Goal: Task Accomplishment & Management: Complete application form

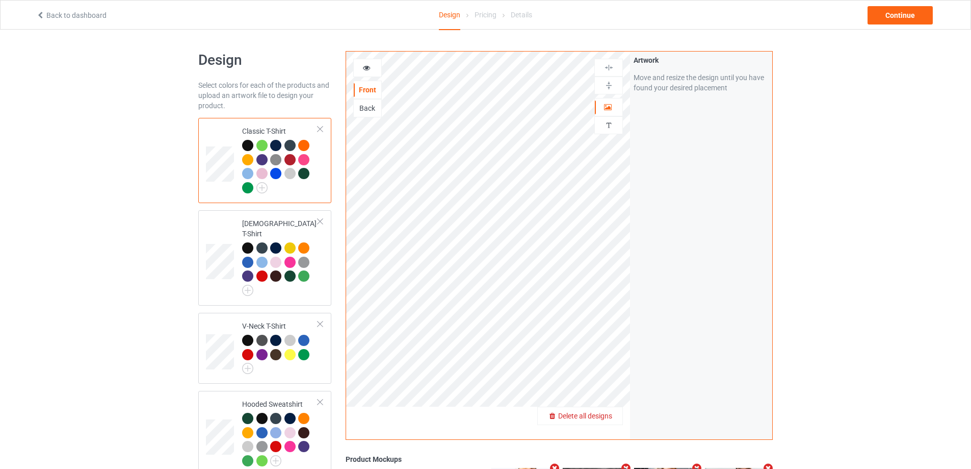
click at [596, 416] on span "Delete all designs" at bounding box center [585, 416] width 54 height 8
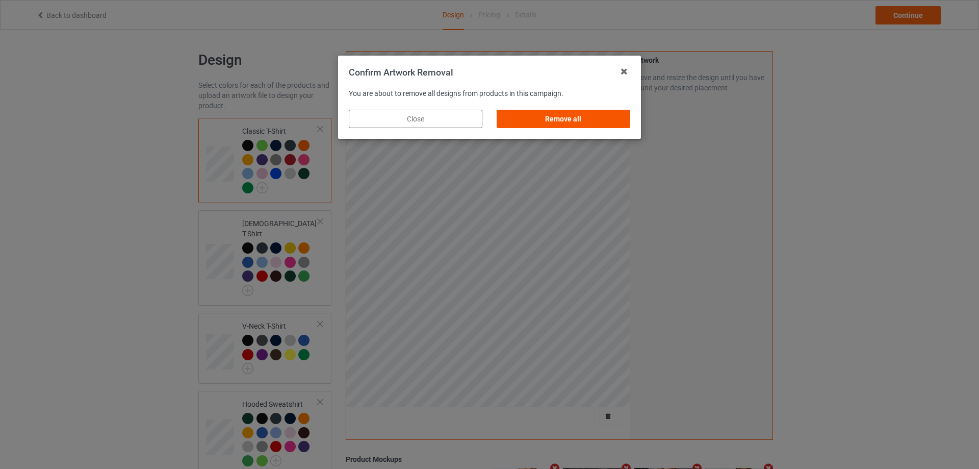
click at [564, 118] on div "Remove all" at bounding box center [564, 119] width 134 height 18
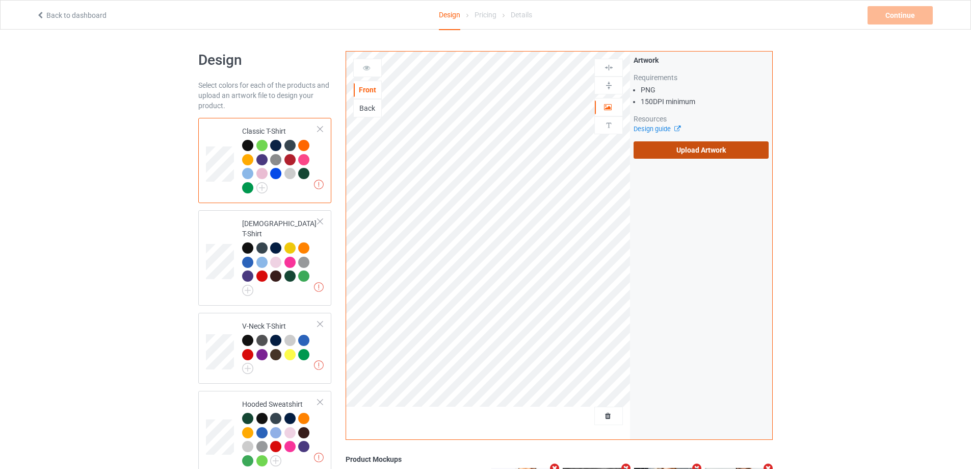
click at [672, 151] on label "Upload Artwork" at bounding box center [701, 149] width 135 height 17
click at [0, 0] on input "Upload Artwork" at bounding box center [0, 0] width 0 height 0
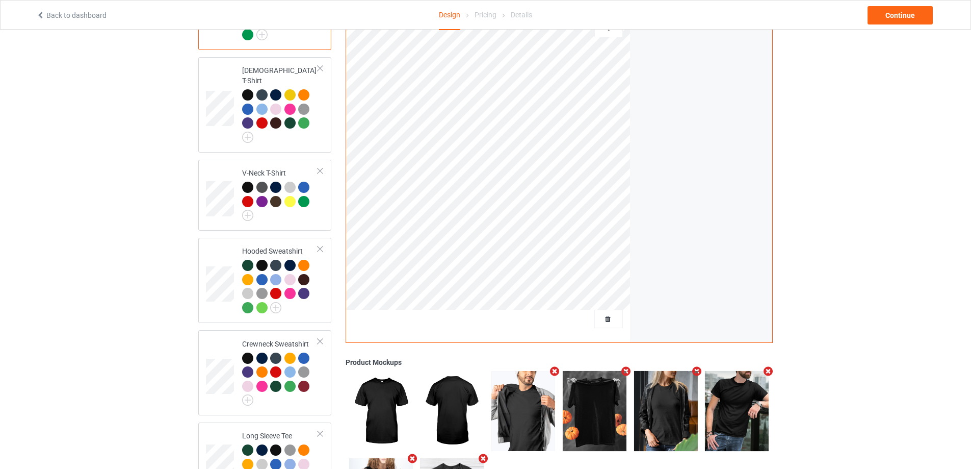
scroll to position [240, 0]
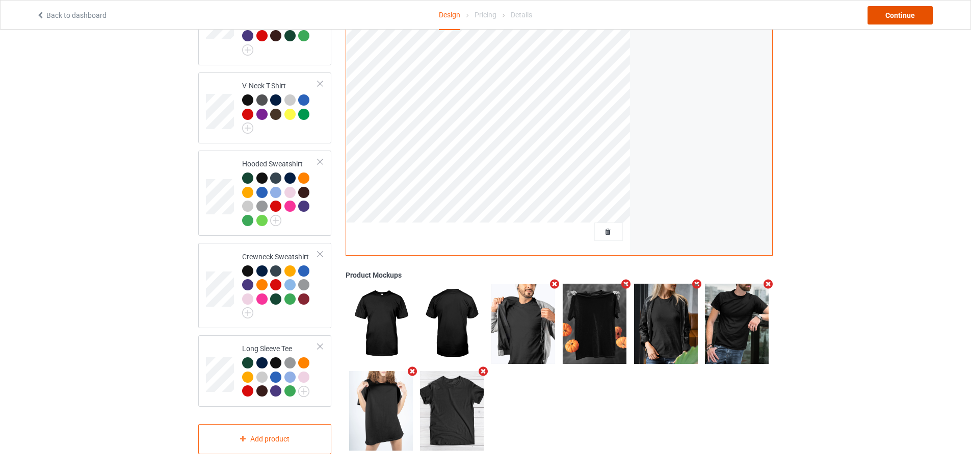
click at [894, 16] on div "Continue" at bounding box center [900, 15] width 65 height 18
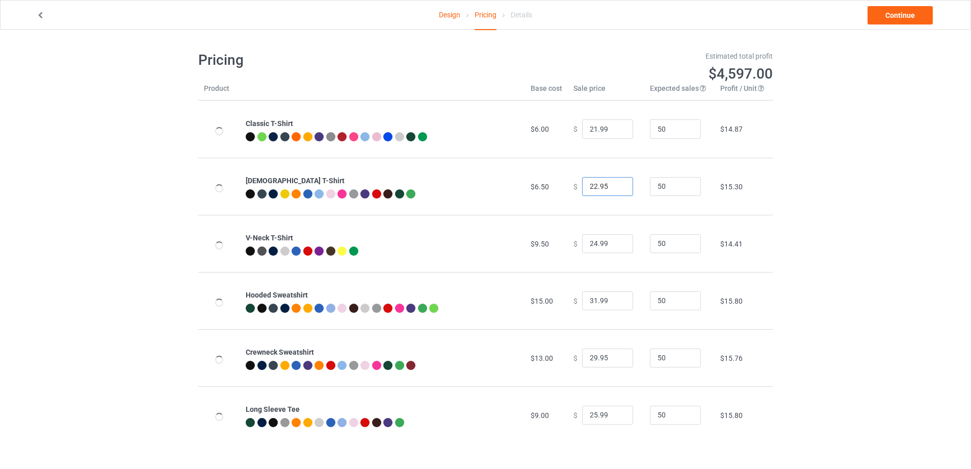
click at [602, 190] on input "22.95" at bounding box center [607, 186] width 51 height 19
type input "22.99"
click at [591, 300] on input "31.99" at bounding box center [607, 300] width 51 height 19
type input "32.99"
click at [592, 416] on input "25.99" at bounding box center [607, 414] width 51 height 19
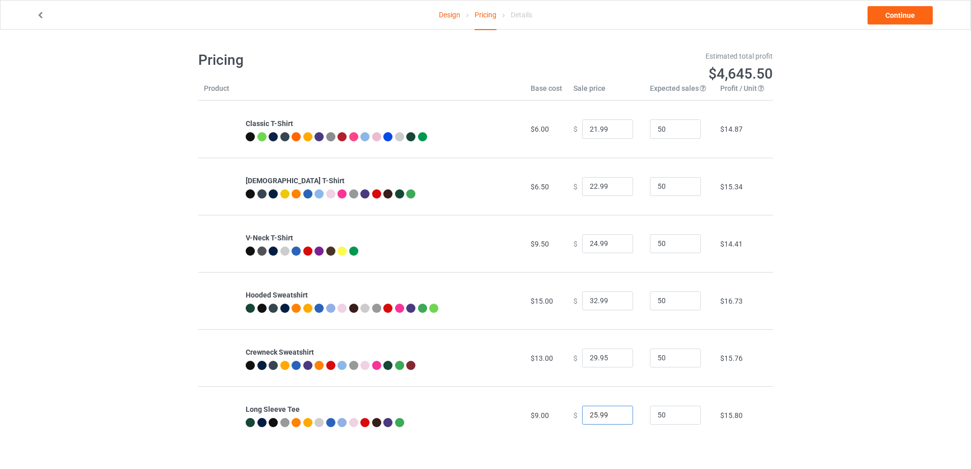
click at [590, 416] on input "25.99" at bounding box center [607, 414] width 51 height 19
click at [589, 417] on input "25.99" at bounding box center [607, 414] width 51 height 19
click at [591, 416] on input "25.99" at bounding box center [607, 414] width 51 height 19
type input "26.99"
drag, startPoint x: 591, startPoint y: 362, endPoint x: 578, endPoint y: 364, distance: 12.9
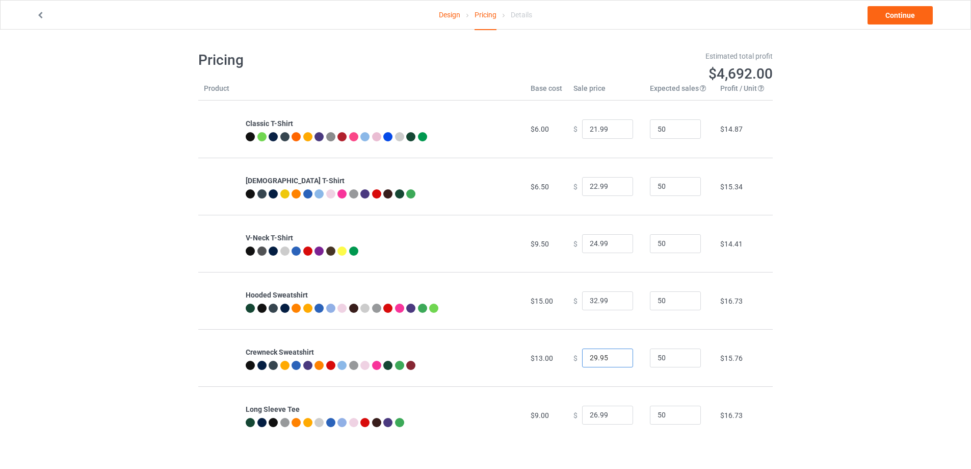
click at [582, 364] on input "29.95" at bounding box center [607, 357] width 51 height 19
type input "31.95"
click at [898, 13] on link "Continue" at bounding box center [900, 15] width 65 height 18
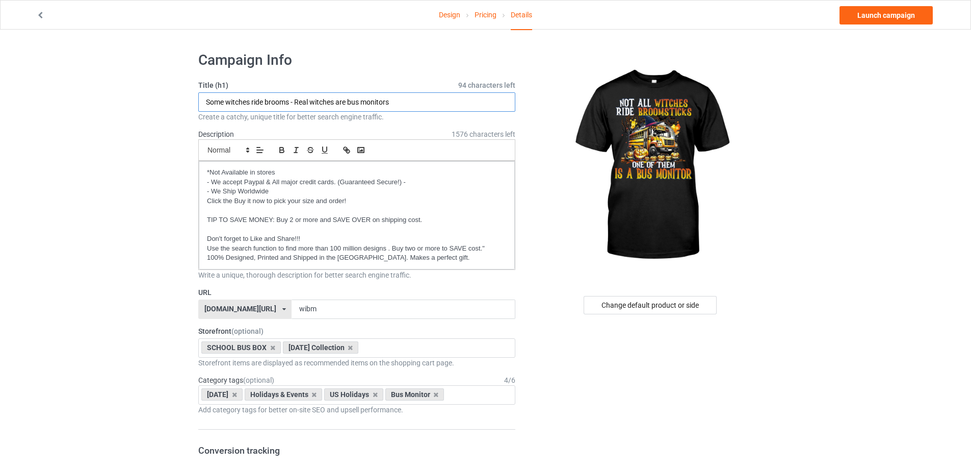
click at [305, 99] on input "Some witches ride brooms - Real witches are bus monitors" at bounding box center [356, 101] width 317 height 19
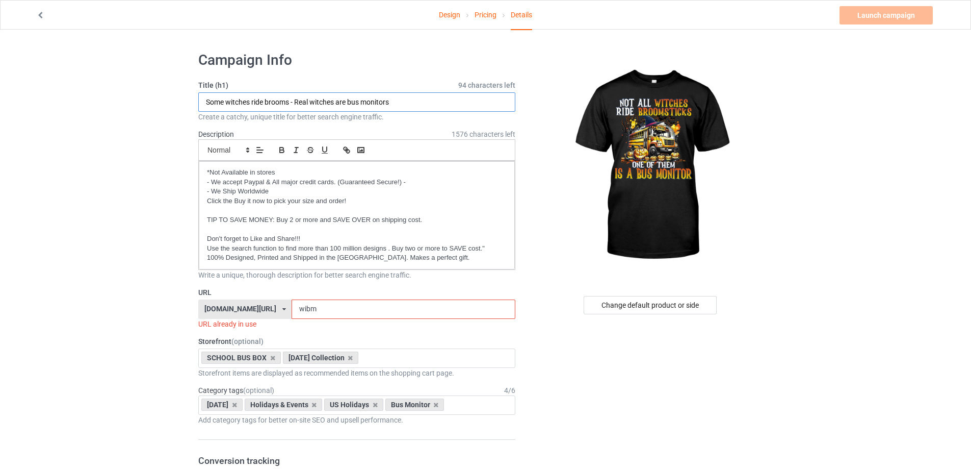
click at [305, 99] on input "Some witches ride brooms - Real witches are bus monitors" at bounding box center [356, 101] width 317 height 19
paste input "Not all witches ride broomsticks - One of them drives a school bu"
click at [361, 99] on input "Not all witches ride broomsticks - One of them drives a school bus" at bounding box center [356, 101] width 317 height 19
click at [375, 101] on input "Not all witches ride broomsticks - One of them Is a school bus" at bounding box center [356, 101] width 317 height 19
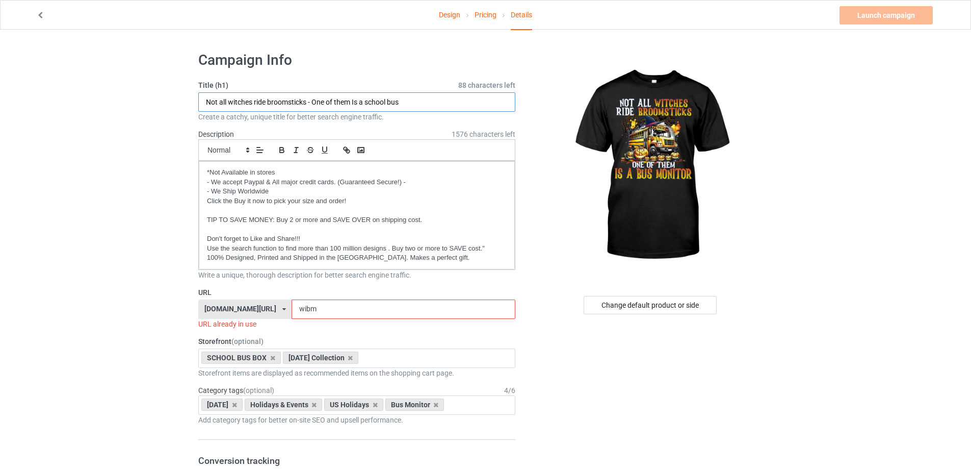
click at [375, 101] on input "Not all witches ride broomsticks - One of them Is a school bus" at bounding box center [356, 101] width 317 height 19
click at [399, 103] on input "Not all witches ride broomsticks - One of them Is a bus" at bounding box center [356, 101] width 317 height 19
type input "Not all witches ride broomsticks - One of them Is a bus monitor"
click at [334, 306] on input "wibm" at bounding box center [403, 308] width 223 height 19
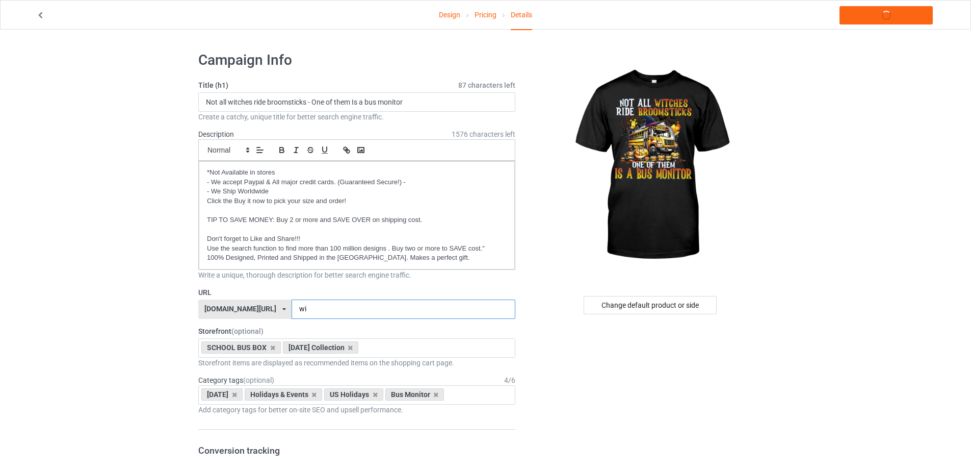
type input "w"
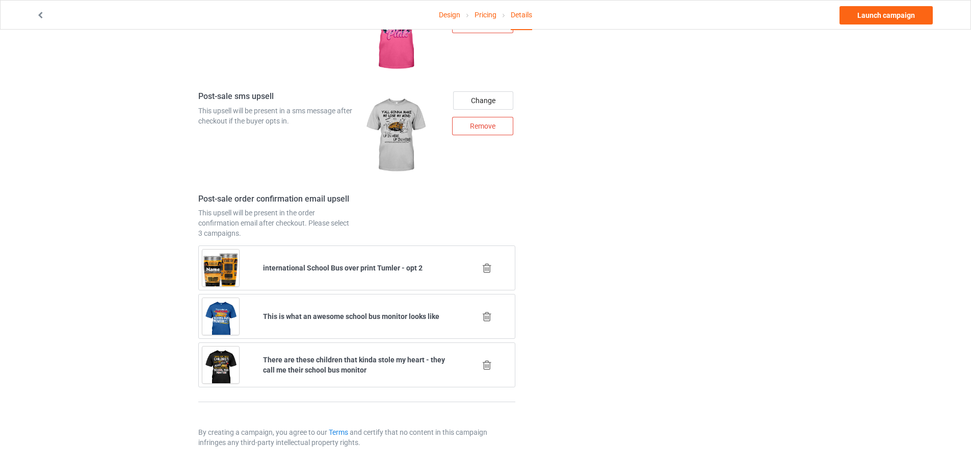
scroll to position [1234, 0]
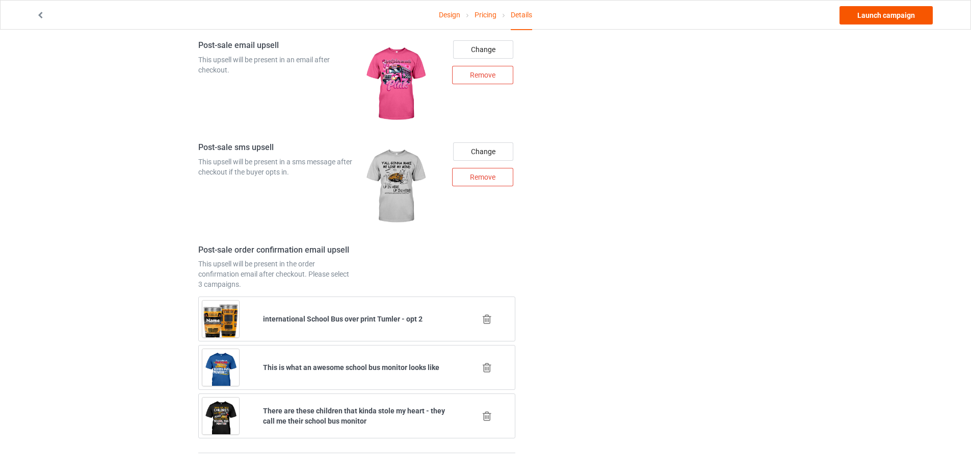
type input "onbm"
click at [900, 16] on link "Launch campaign" at bounding box center [886, 15] width 93 height 18
